Goal: Task Accomplishment & Management: Manage account settings

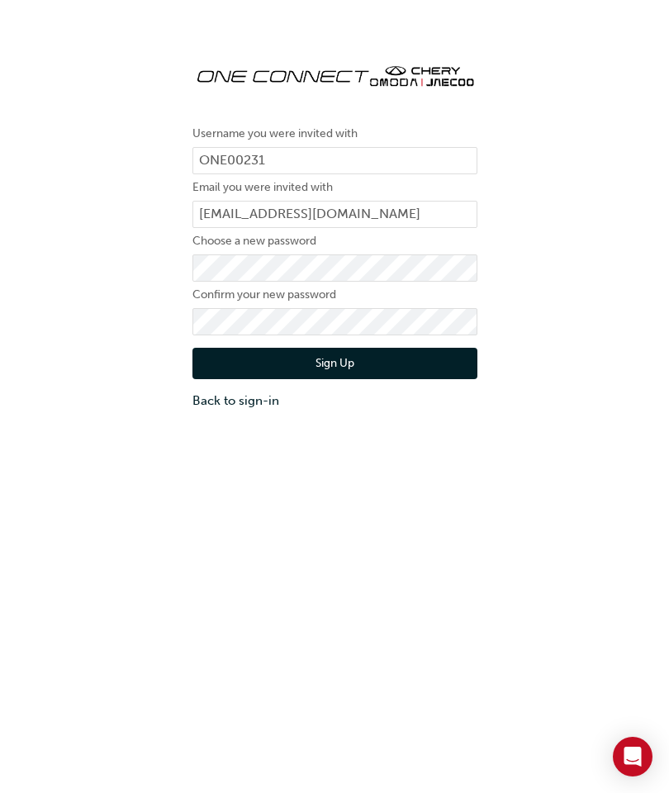
click at [447, 608] on div "Username you were invited with ONE00231 Email you were invited with [EMAIL_ADDR…" at bounding box center [334, 433] width 669 height 793
click at [268, 598] on div "Username you were invited with ONE00231 Email you were invited with [EMAIL_ADDR…" at bounding box center [334, 433] width 669 height 793
click at [259, 358] on button "Sign Up" at bounding box center [334, 363] width 285 height 31
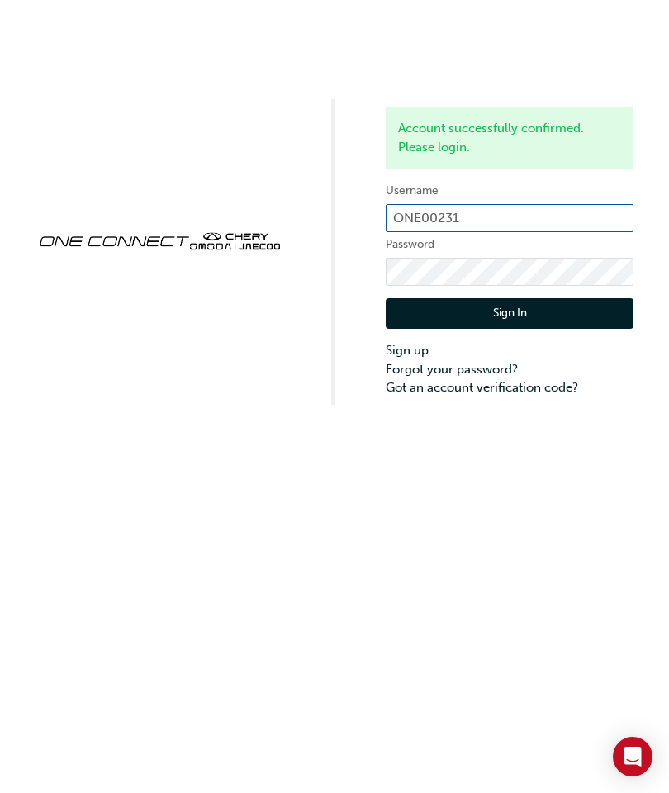
type input "[EMAIL_ADDRESS][DOMAIN_NAME]"
click at [532, 303] on button "Sign In" at bounding box center [510, 313] width 248 height 31
